Goal: Task Accomplishment & Management: Manage account settings

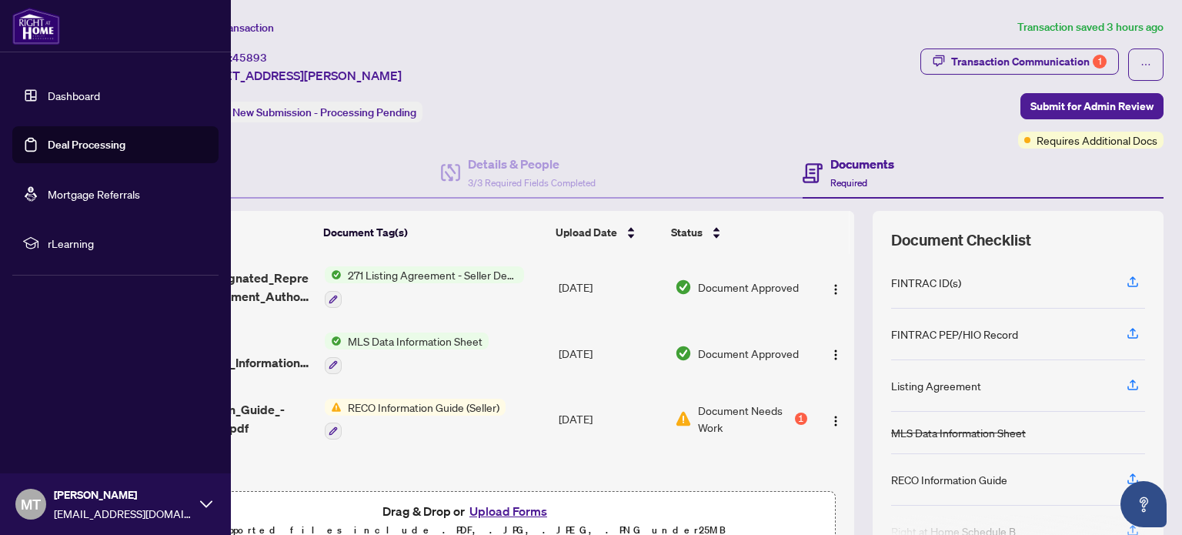
click at [92, 145] on link "Deal Processing" at bounding box center [87, 145] width 78 height 14
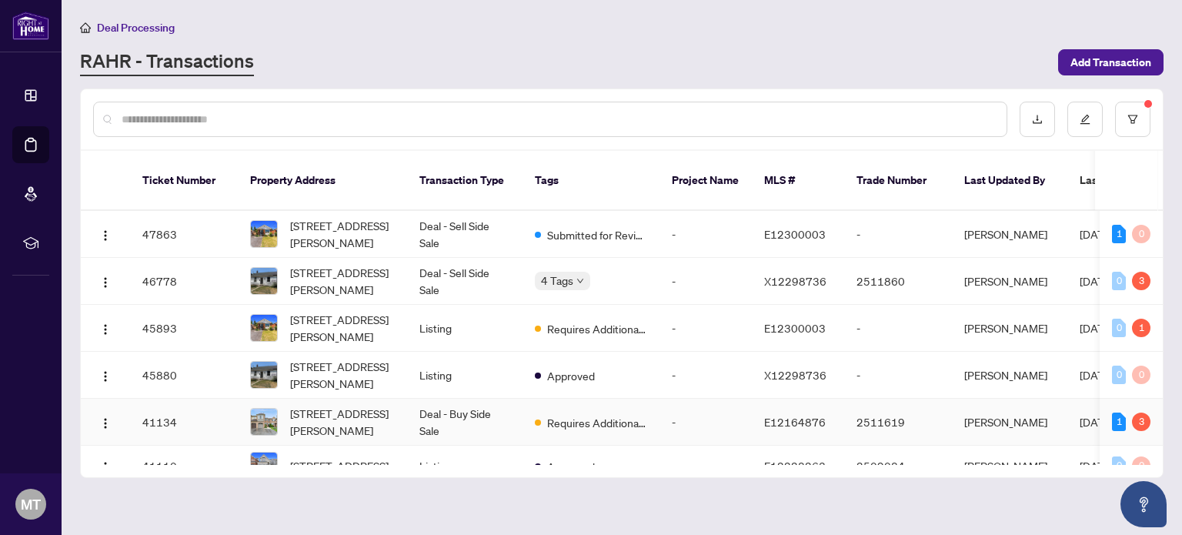
click at [474, 398] on td "Deal - Buy Side Sale" at bounding box center [464, 421] width 115 height 47
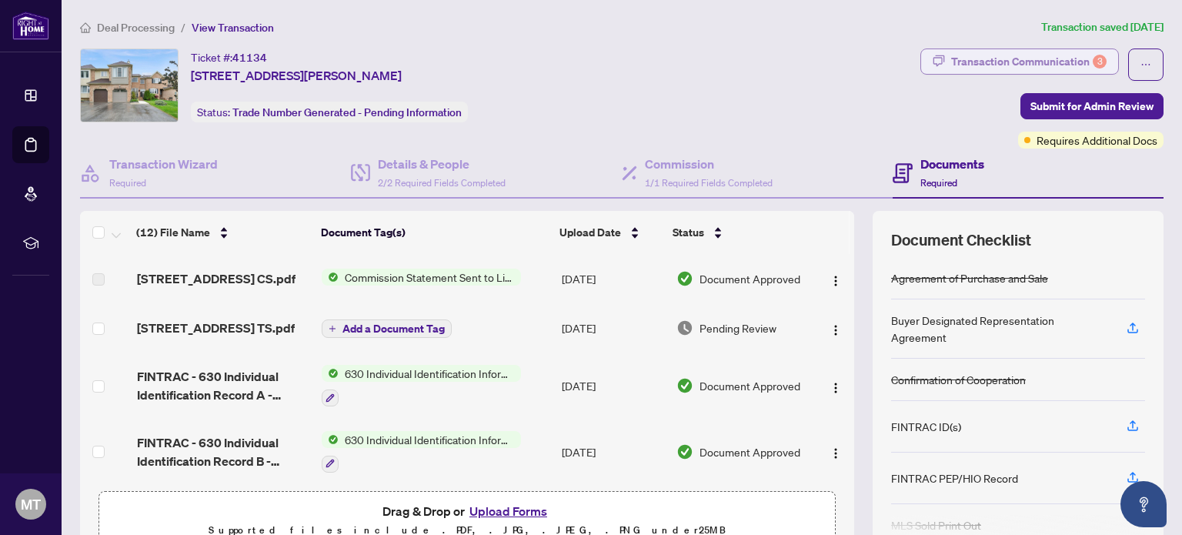
click at [1042, 58] on div "Transaction Communication 3" at bounding box center [1028, 61] width 155 height 25
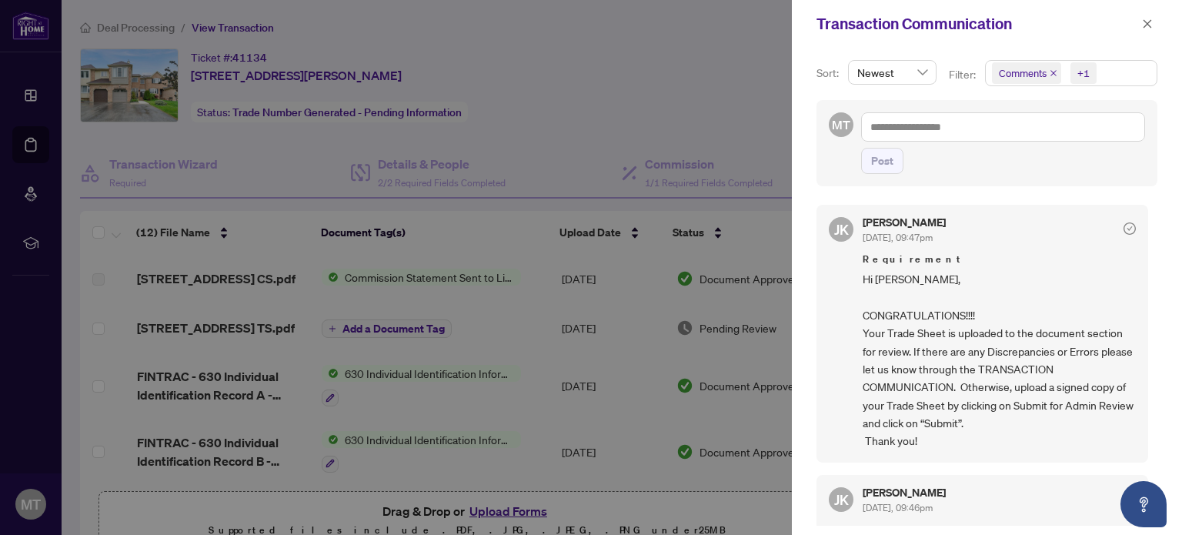
scroll to position [77, 0]
